Goal: Find specific page/section: Locate a particular part of the current website

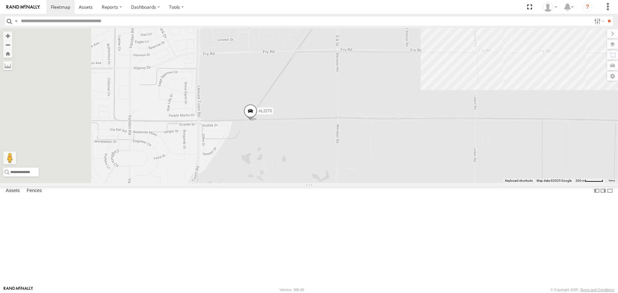
drag, startPoint x: 375, startPoint y: 214, endPoint x: 528, endPoint y: 142, distance: 169.5
click at [528, 142] on div "FRONTLOADER JD344H AL2286 AL2361 AL2270 AL2288 AL2292 AL2339" at bounding box center [309, 105] width 618 height 155
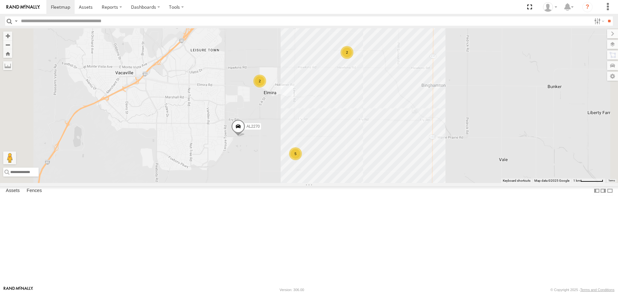
drag, startPoint x: 578, startPoint y: 114, endPoint x: 550, endPoint y: 142, distance: 40.3
click at [550, 142] on div "FRONTLOADER JD344H AL2286 AL2361 AL2270 AL2288 AL2292 AL2339 2 5 2 6" at bounding box center [309, 105] width 618 height 155
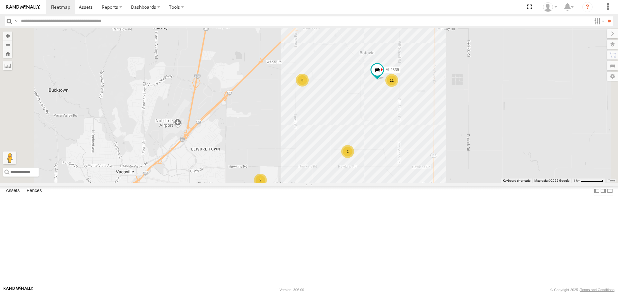
drag, startPoint x: 346, startPoint y: 91, endPoint x: 346, endPoint y: 173, distance: 81.8
click at [346, 173] on div "FRONTLOADER JD344H AL2286 AL2361 AL2270 AL2288 AL2292 AL2339 11 2 5 2 2 3" at bounding box center [309, 105] width 618 height 155
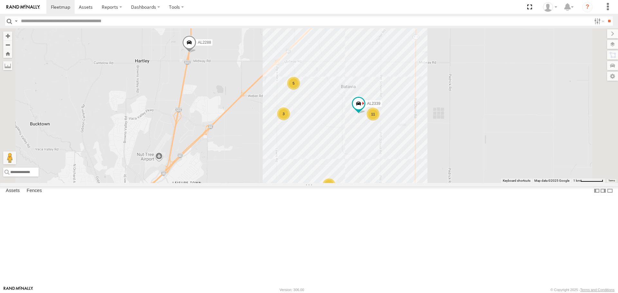
drag, startPoint x: 463, startPoint y: 59, endPoint x: 445, endPoint y: 90, distance: 35.9
click at [445, 90] on div "FRONTLOADER JD344H AL2286 AL2361 AL2270 AL2288 AL2292 AL2339 11 2 5 2 2 3 5" at bounding box center [309, 105] width 618 height 155
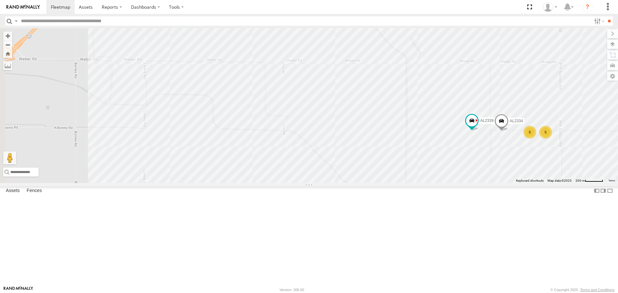
drag, startPoint x: 369, startPoint y: 116, endPoint x: 524, endPoint y: 128, distance: 155.7
click at [524, 128] on div "FRONTLOADER JD344H AL2286 AL2361 AL2270 AL2288 AL2292 AL2339 5 5 AL2334" at bounding box center [309, 105] width 618 height 155
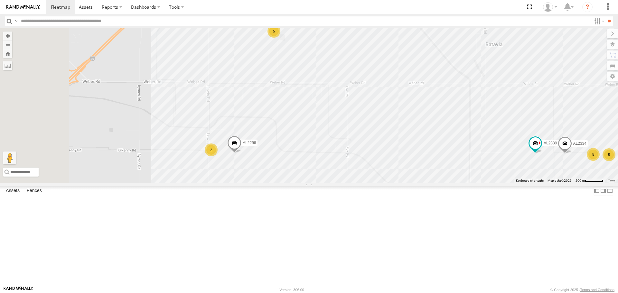
drag, startPoint x: 346, startPoint y: 126, endPoint x: 410, endPoint y: 149, distance: 68.3
click at [410, 149] on div "FRONTLOADER JD344H AL2286 AL2361 AL2270 AL2288 AL2292 AL2339 5 5 AL2334 5 AL229…" at bounding box center [309, 105] width 618 height 155
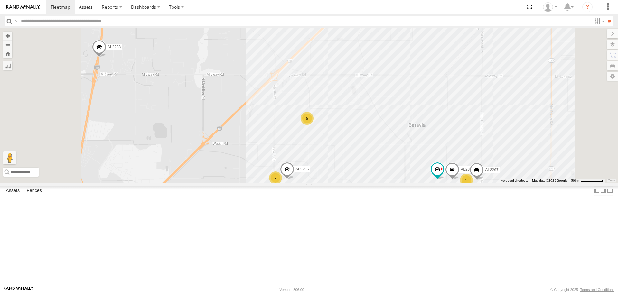
drag, startPoint x: 418, startPoint y: 212, endPoint x: 411, endPoint y: 128, distance: 84.3
click at [411, 128] on div "FRONTLOADER JD344H AL2286 AL2361 AL2270 AL2288 AL2292 AL2339 AL2334 AL2296 5 9 …" at bounding box center [309, 105] width 618 height 155
